Goal: Task Accomplishment & Management: Manage account settings

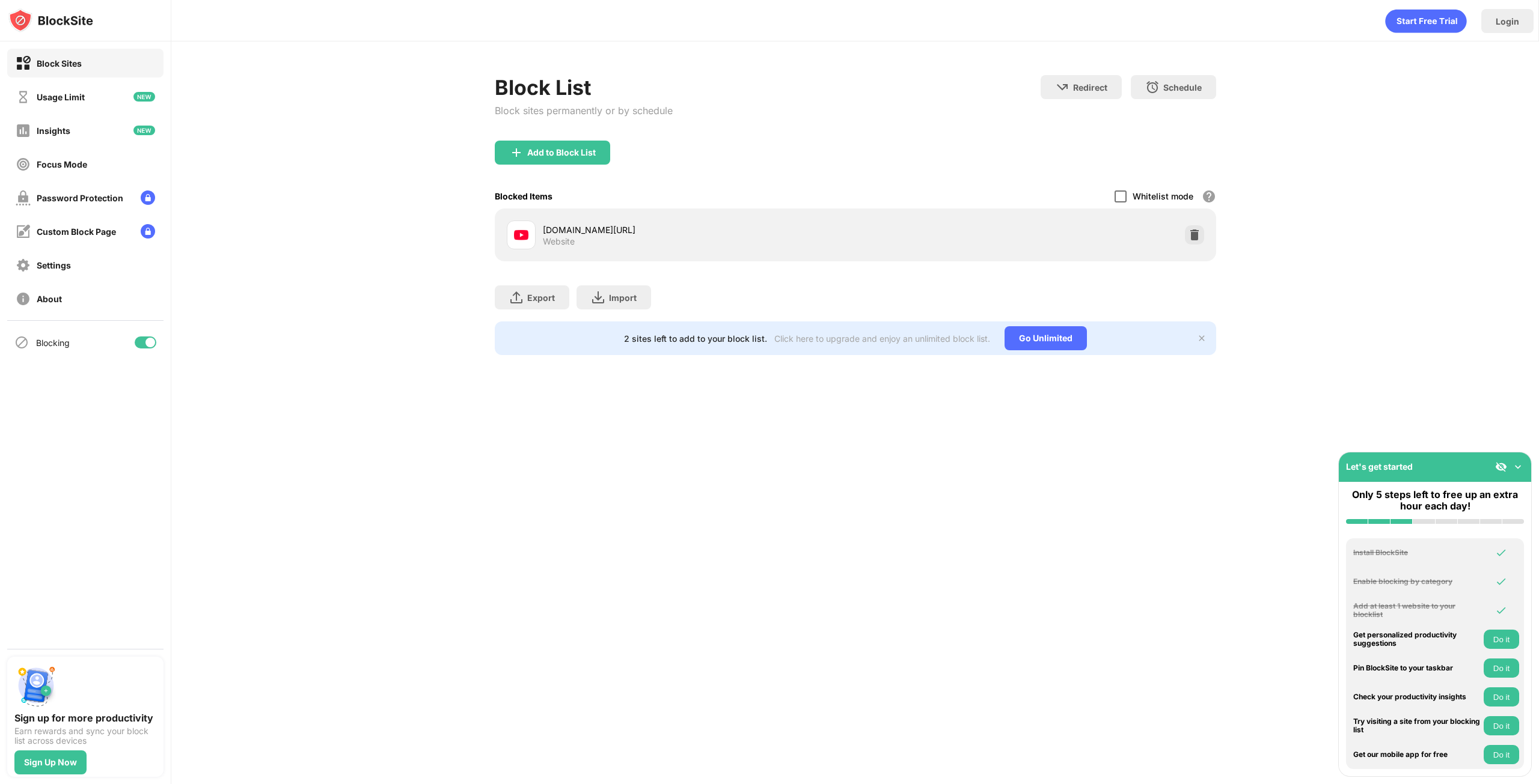
click at [1122, 196] on div at bounding box center [1121, 197] width 12 height 12
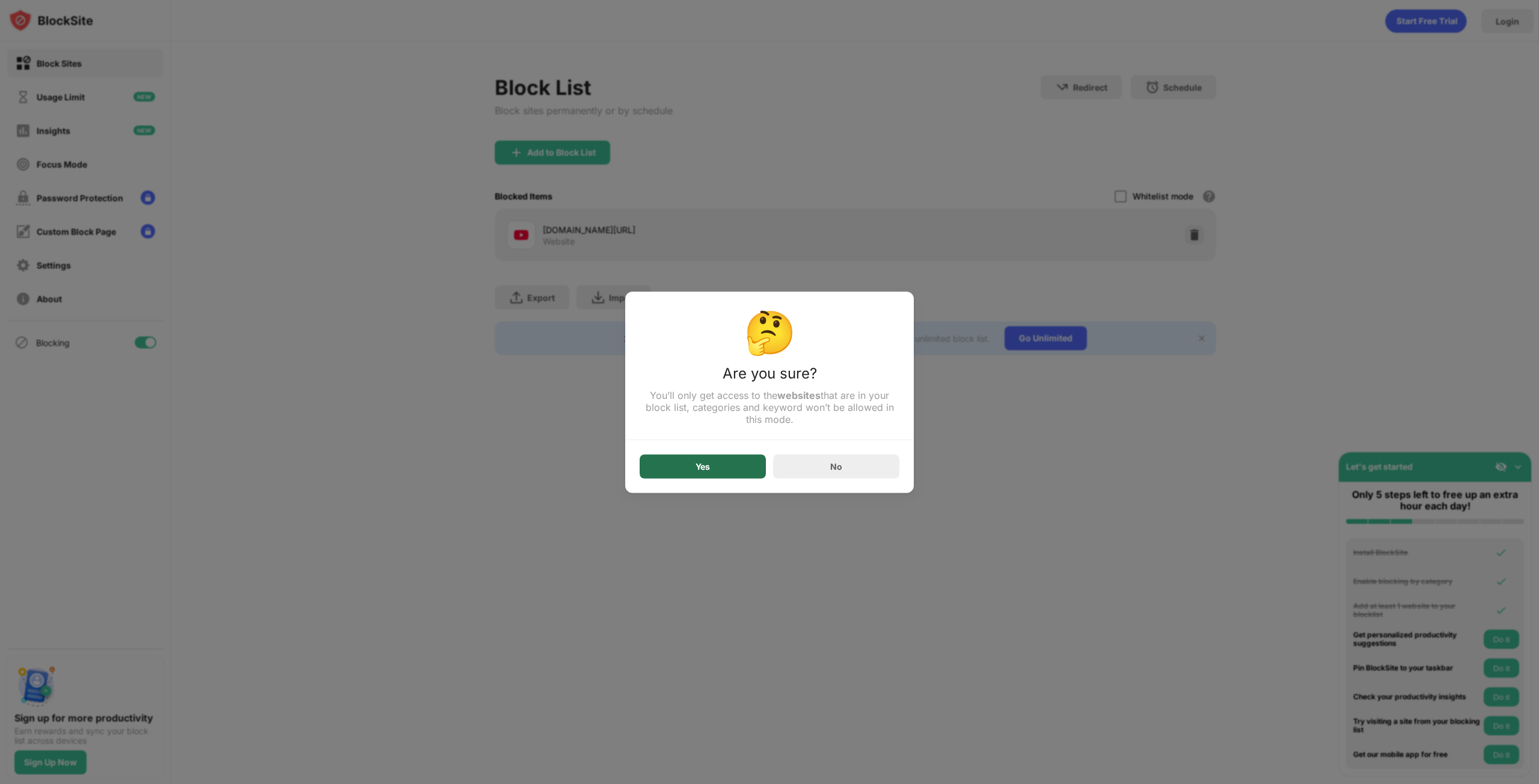
click at [688, 470] on div "Yes" at bounding box center [703, 467] width 126 height 24
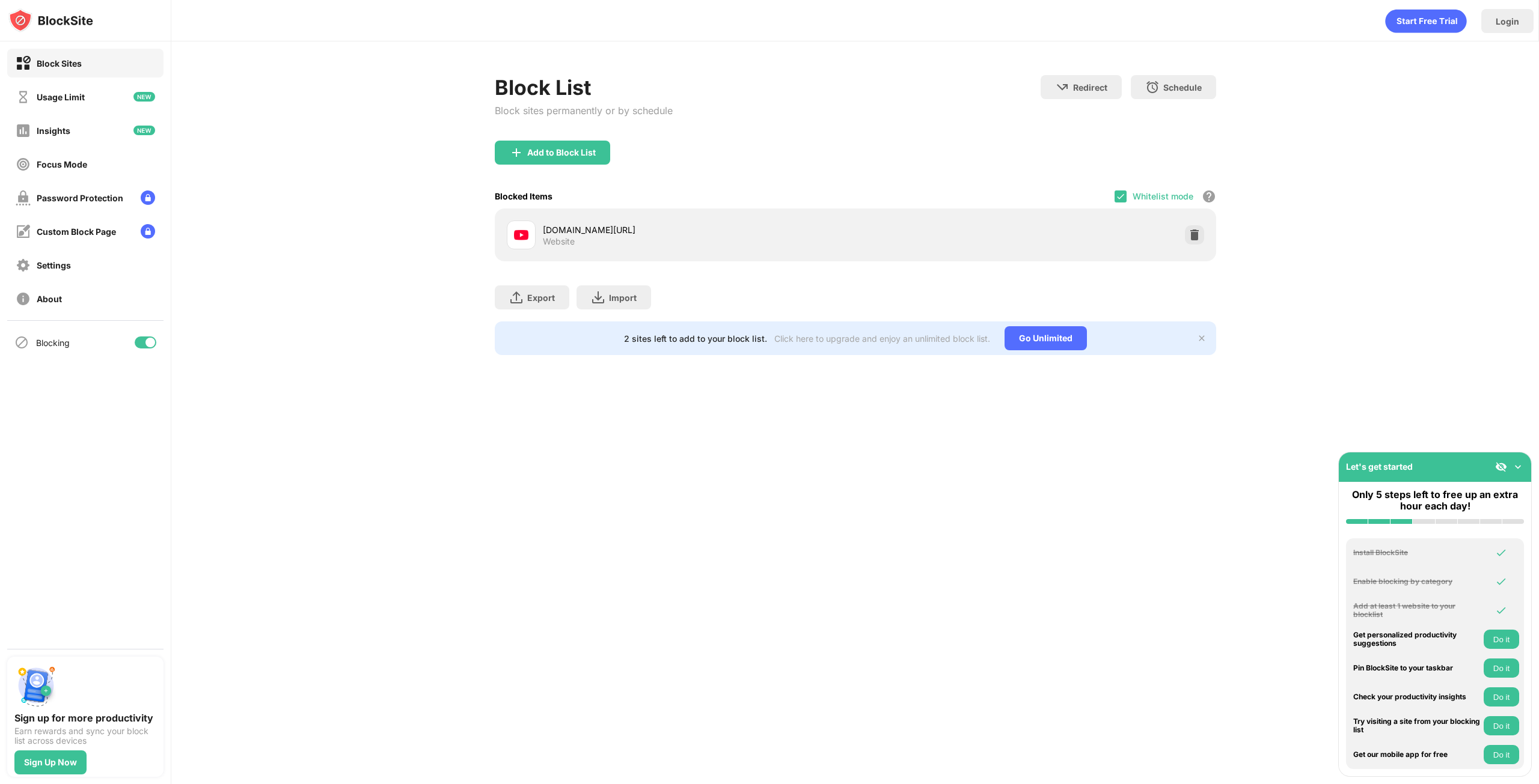
click at [1131, 201] on div "Whitelist mode Block all websites except for those in your whitelist. Whitelist…" at bounding box center [1165, 196] width 101 height 25
click at [1114, 188] on div "Blocked Items Whitelist mode Block all websites except for those in your whitel…" at bounding box center [855, 196] width 721 height 25
click at [1124, 192] on img at bounding box center [1121, 197] width 10 height 10
